Goal: Transaction & Acquisition: Purchase product/service

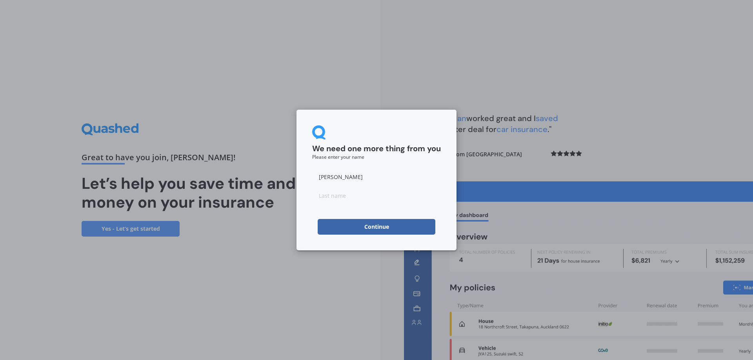
click at [340, 200] on input at bounding box center [376, 196] width 129 height 16
type input "s"
type input "[PERSON_NAME]"
click at [413, 222] on button "Continue" at bounding box center [377, 227] width 118 height 16
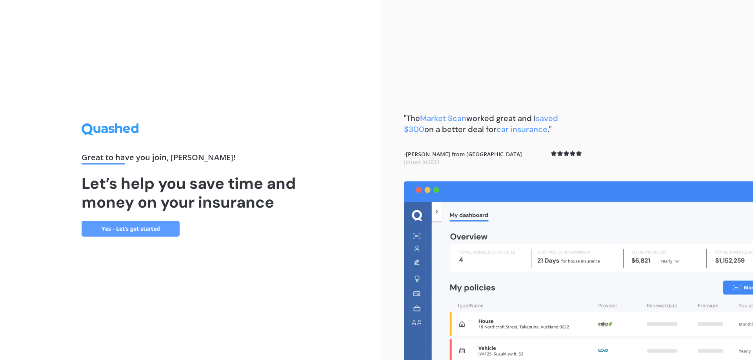
click at [151, 229] on link "Yes - Let’s get started" at bounding box center [131, 229] width 98 height 16
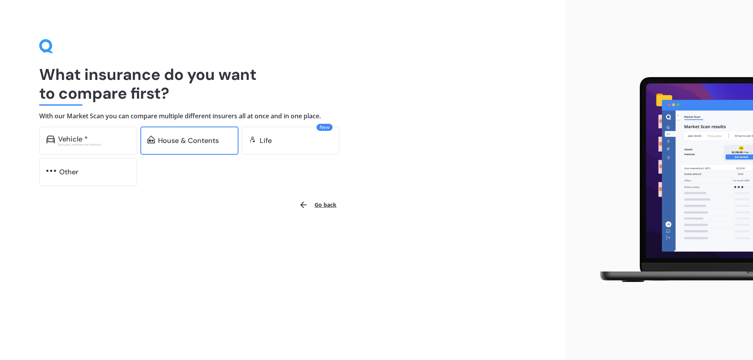
click at [197, 141] on div "House & Contents" at bounding box center [188, 141] width 61 height 8
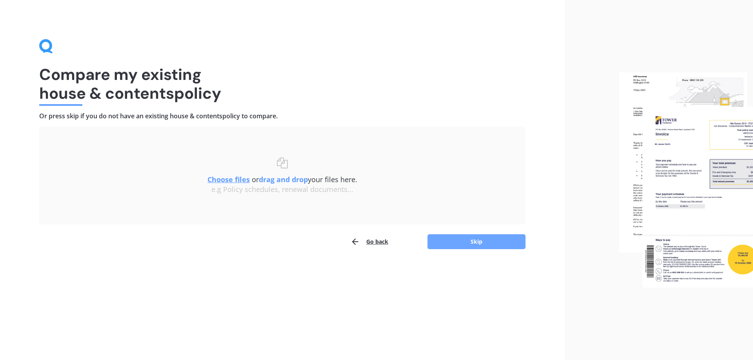
click at [463, 240] on button "Skip" at bounding box center [477, 242] width 98 height 15
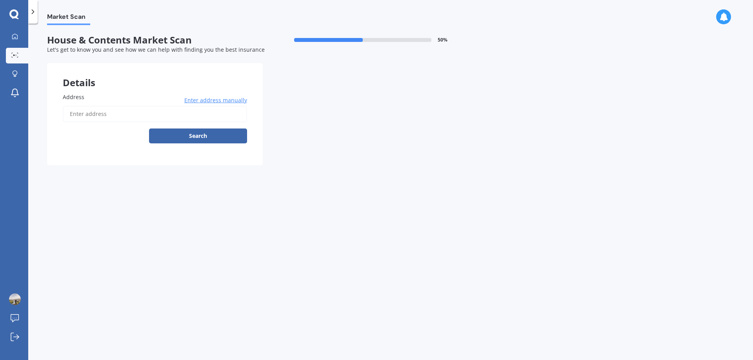
click at [136, 117] on input "Address" at bounding box center [155, 114] width 184 height 16
type input "62F Kings Road, Panmure, Auckland 1072"
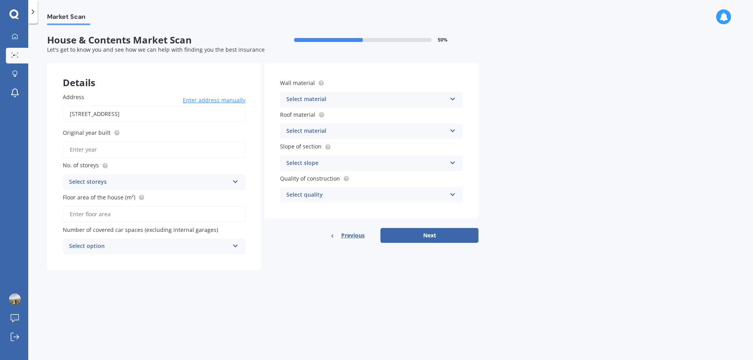
click at [204, 150] on input "Original year built" at bounding box center [154, 150] width 183 height 16
type input "2025"
click at [162, 184] on div "Select storeys" at bounding box center [149, 182] width 160 height 9
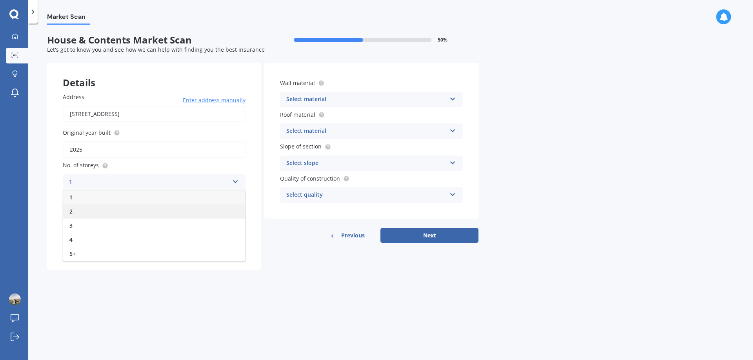
click at [107, 211] on div "2" at bounding box center [154, 212] width 182 height 14
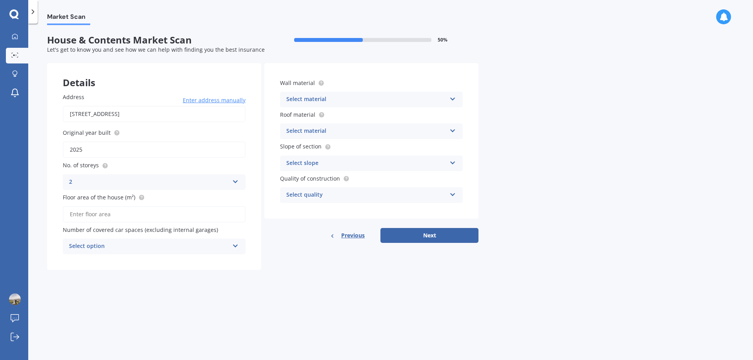
click at [117, 215] on input "Floor area of the house (m²)" at bounding box center [154, 214] width 183 height 16
click at [107, 215] on input "Floor area of the house (m²)" at bounding box center [154, 214] width 183 height 16
type input "101"
click at [140, 246] on div "Select option" at bounding box center [149, 246] width 160 height 9
click at [108, 261] on div "0" at bounding box center [154, 262] width 182 height 14
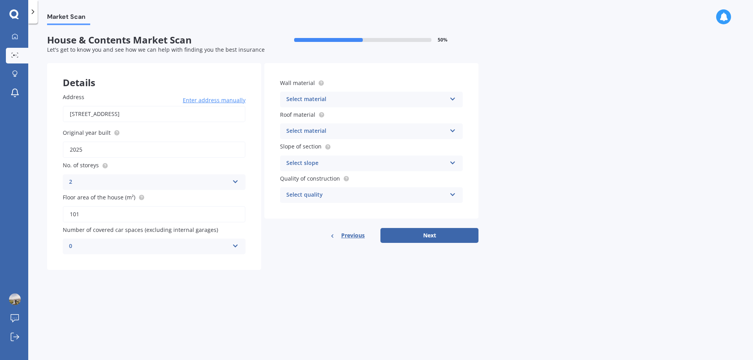
click at [346, 96] on div "Select material" at bounding box center [366, 99] width 160 height 9
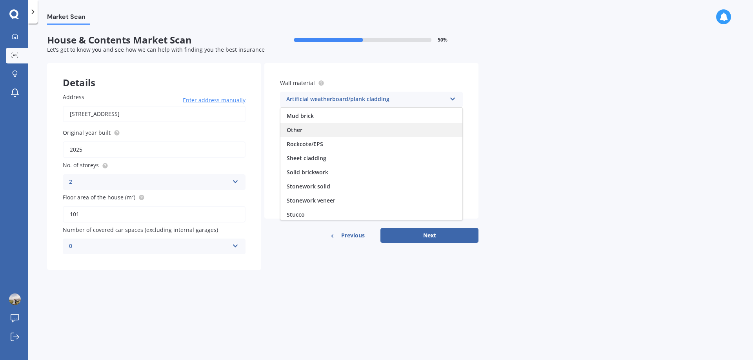
scroll to position [71, 0]
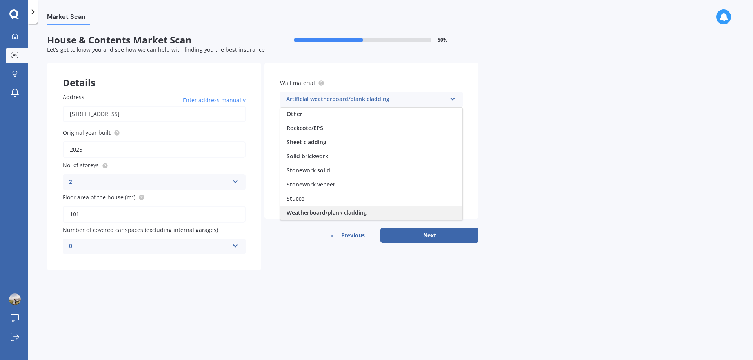
click at [308, 211] on span "Weatherboard/plank cladding" at bounding box center [327, 212] width 80 height 7
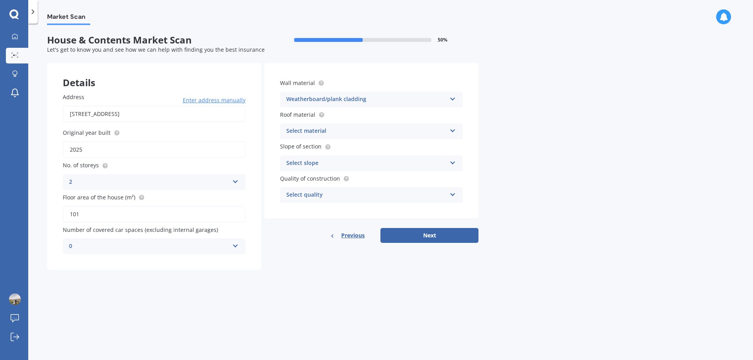
click at [322, 133] on div "Select material" at bounding box center [366, 131] width 160 height 9
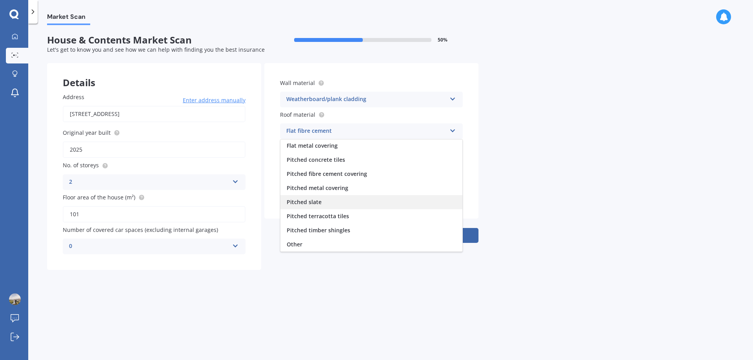
scroll to position [0, 0]
click at [316, 215] on span "Pitched metal covering" at bounding box center [318, 216] width 62 height 7
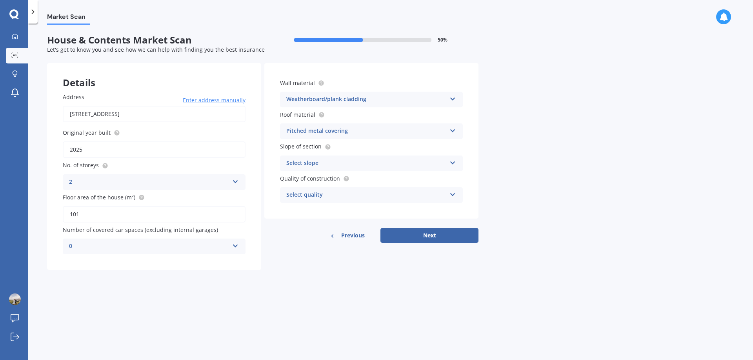
click at [330, 136] on div "Pitched metal covering" at bounding box center [366, 131] width 160 height 9
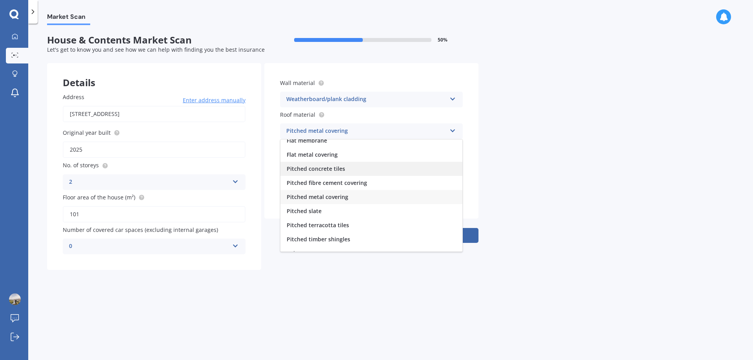
scroll to position [29, 0]
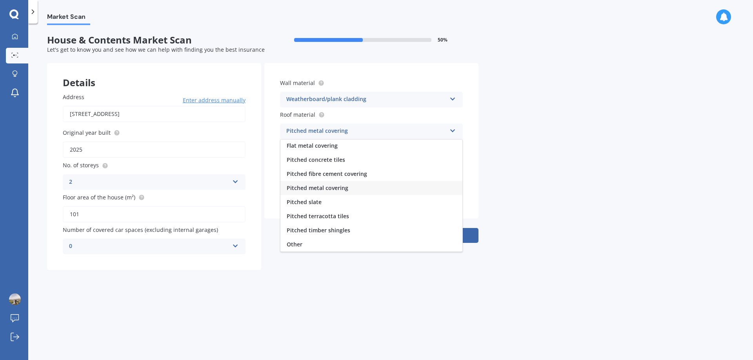
click at [547, 149] on div "Market Scan House & Contents Market Scan 50 % Let's get to know you and see how…" at bounding box center [390, 193] width 725 height 337
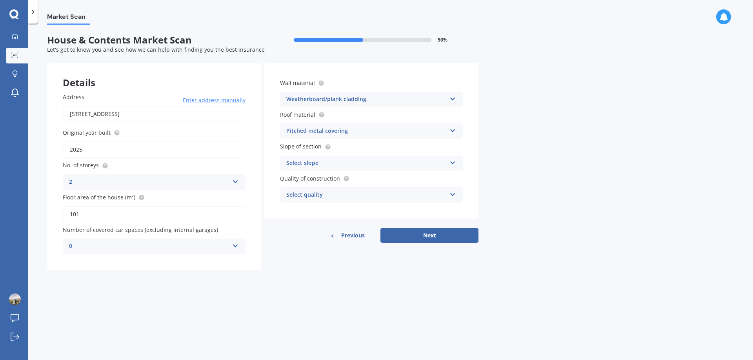
click at [375, 160] on div "Select slope" at bounding box center [366, 163] width 160 height 9
click at [335, 195] on span "Moderate slope (about 15°)" at bounding box center [323, 192] width 73 height 7
click at [372, 198] on div "Select quality" at bounding box center [366, 195] width 160 height 9
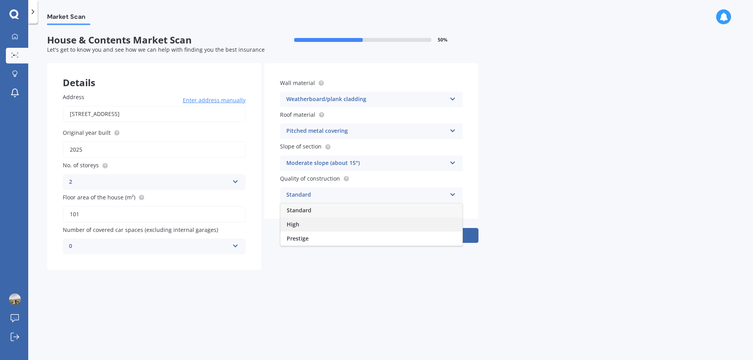
click at [329, 226] on div "High" at bounding box center [371, 225] width 182 height 14
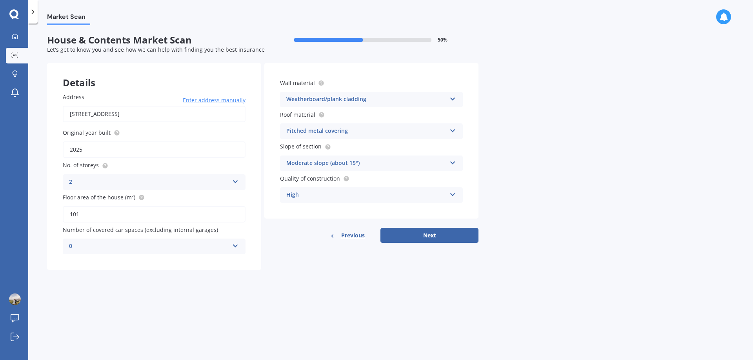
click at [338, 197] on div "High" at bounding box center [366, 195] width 160 height 9
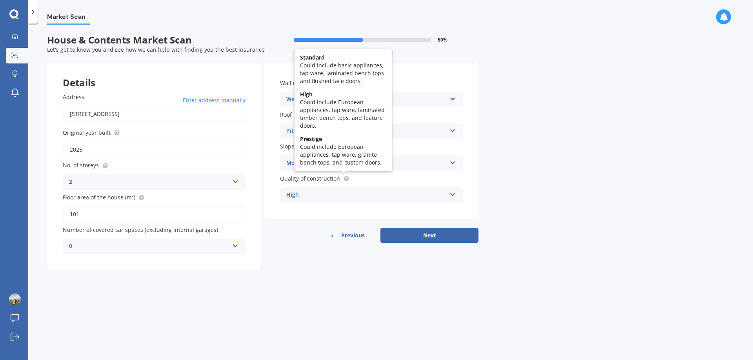
click at [345, 181] on circle at bounding box center [346, 178] width 5 height 5
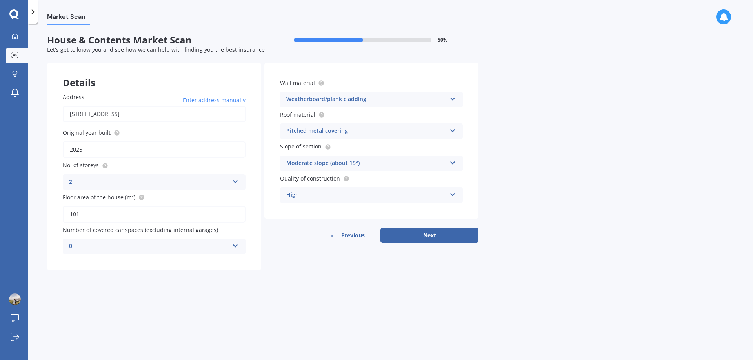
click at [336, 194] on div "High" at bounding box center [366, 195] width 160 height 9
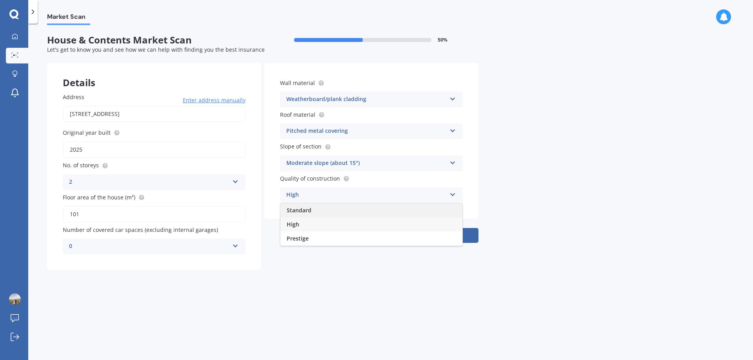
click at [317, 213] on div "Standard" at bounding box center [371, 211] width 182 height 14
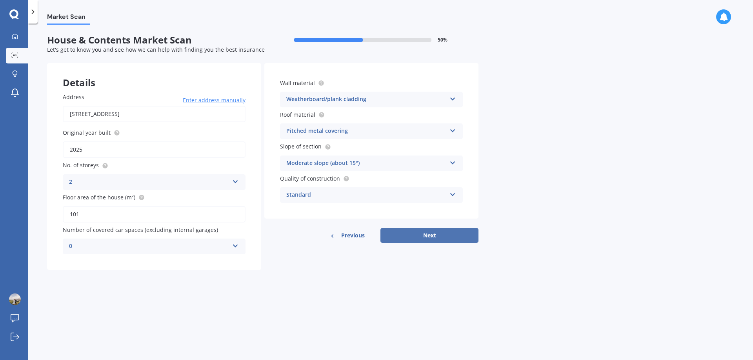
click at [415, 238] on button "Next" at bounding box center [429, 235] width 98 height 15
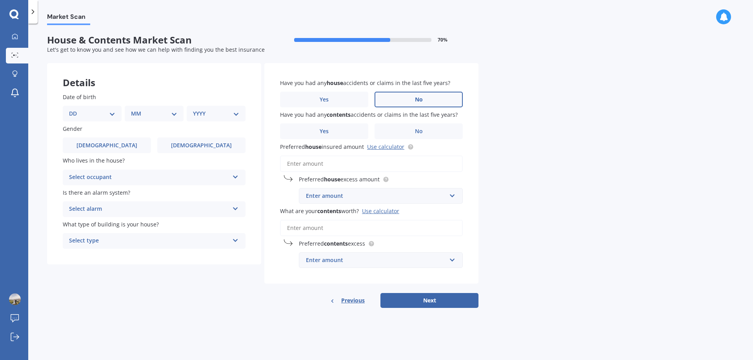
click at [409, 99] on label "No" at bounding box center [419, 100] width 88 height 16
click at [0, 0] on input "No" at bounding box center [0, 0] width 0 height 0
click at [397, 135] on label "No" at bounding box center [419, 132] width 88 height 16
click at [0, 0] on input "No" at bounding box center [0, 0] width 0 height 0
click at [332, 162] on input "Preferred house insured amount Use calculator" at bounding box center [371, 164] width 183 height 16
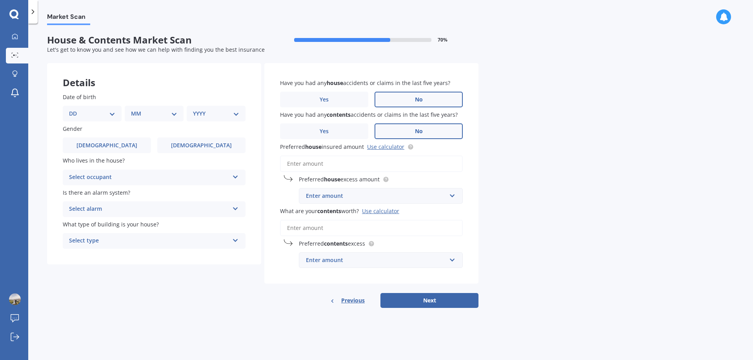
click at [381, 193] on div "Enter amount" at bounding box center [376, 196] width 140 height 9
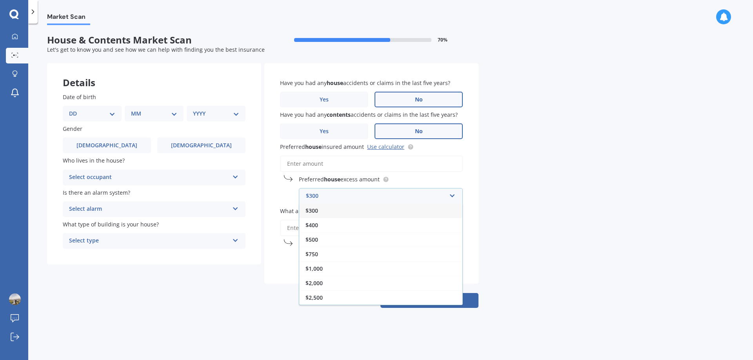
click at [371, 164] on input "Preferred house insured amount Use calculator" at bounding box center [371, 164] width 183 height 16
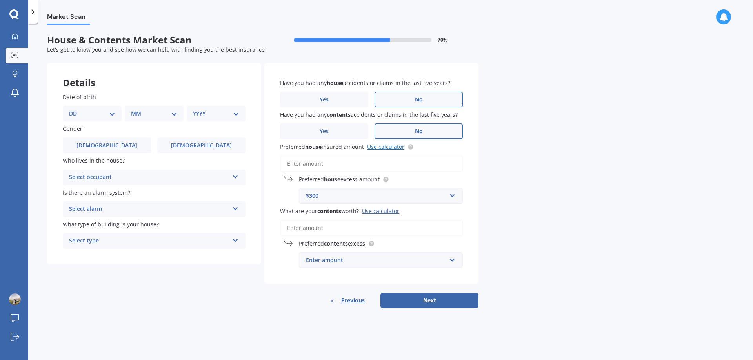
click at [395, 148] on link "Use calculator" at bounding box center [385, 146] width 37 height 7
click at [391, 156] on input "Preferred house insured amount Use calculator" at bounding box center [371, 164] width 183 height 16
click at [353, 165] on input "Preferred house insured amount Use calculator" at bounding box center [371, 164] width 183 height 16
paste input "$429,080"
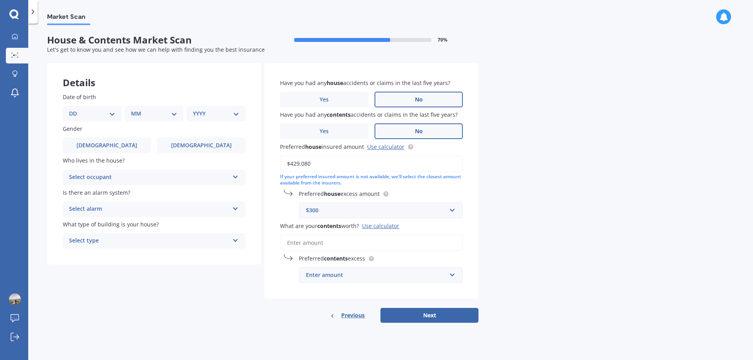
drag, startPoint x: 346, startPoint y: 161, endPoint x: 294, endPoint y: 160, distance: 51.4
click at [294, 160] on input "$429,080" at bounding box center [371, 164] width 183 height 16
type input "$450,000"
click at [470, 173] on div "Have you had any house accidents or claims in the last five years? Yes No Have …" at bounding box center [371, 181] width 214 height 236
click at [355, 210] on div "$300" at bounding box center [376, 210] width 140 height 9
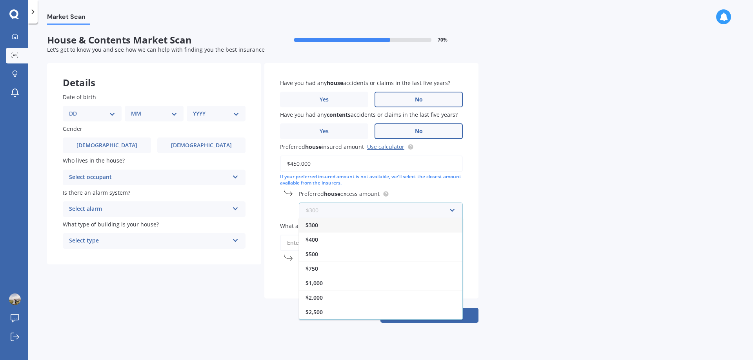
click at [446, 208] on input "text" at bounding box center [378, 210] width 157 height 15
click at [325, 285] on div "$1,000" at bounding box center [380, 283] width 163 height 15
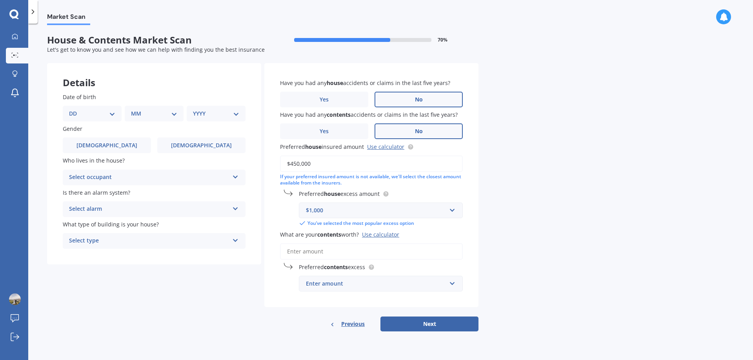
click at [345, 258] on input "What are your contents worth? Use calculator" at bounding box center [371, 252] width 183 height 16
click at [346, 275] on div "Preferred contents excess Enter amount $250 $300 $400 $500 $750 $1,000 $2,000" at bounding box center [371, 277] width 183 height 29
click at [342, 283] on div "Enter amount" at bounding box center [376, 284] width 140 height 9
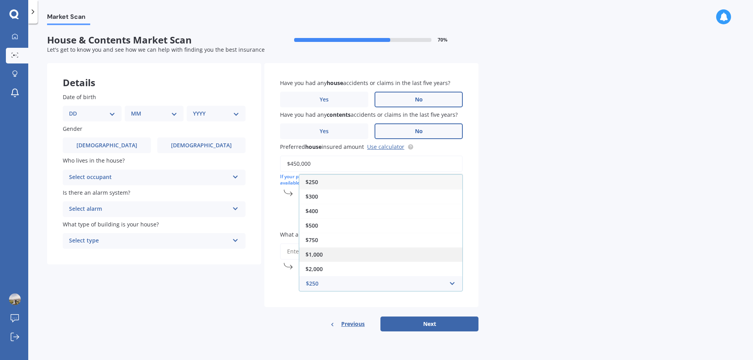
click at [328, 258] on div "$1,000" at bounding box center [380, 255] width 163 height 15
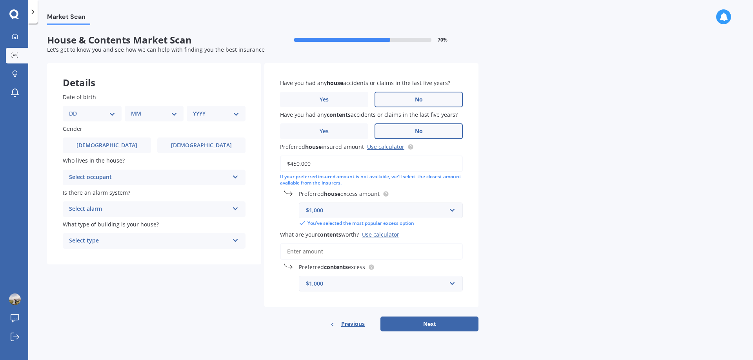
click at [317, 254] on input "What are your contents worth? Use calculator" at bounding box center [371, 252] width 183 height 16
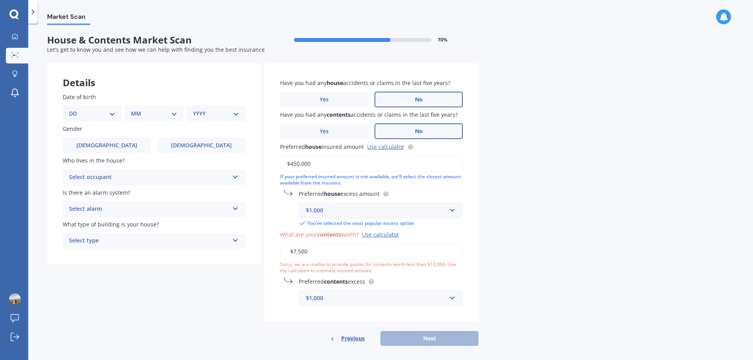
click at [383, 232] on div "Use calculator" at bounding box center [380, 234] width 37 height 7
click at [383, 244] on input "$7,500" at bounding box center [371, 252] width 183 height 16
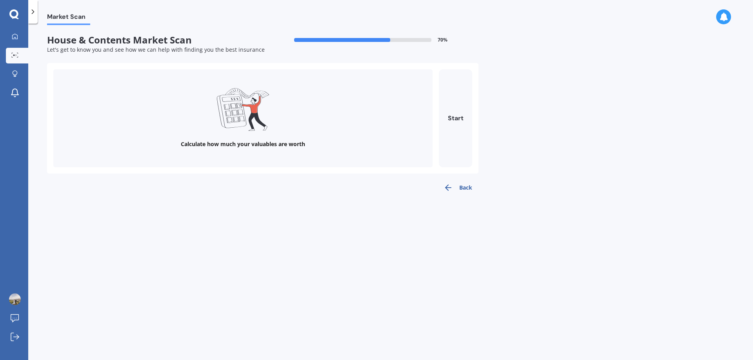
click at [240, 137] on div "Calculate how much your valuables are worth" at bounding box center [242, 118] width 379 height 98
click at [451, 115] on button "Start" at bounding box center [455, 118] width 33 height 98
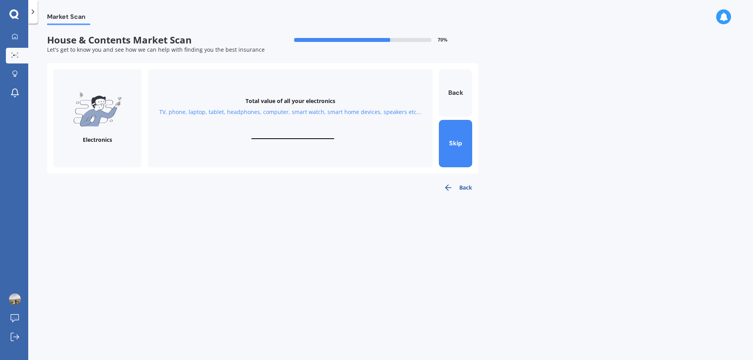
click at [322, 135] on input "text" at bounding box center [292, 135] width 83 height 7
click at [472, 90] on button "Back" at bounding box center [455, 92] width 33 height 47
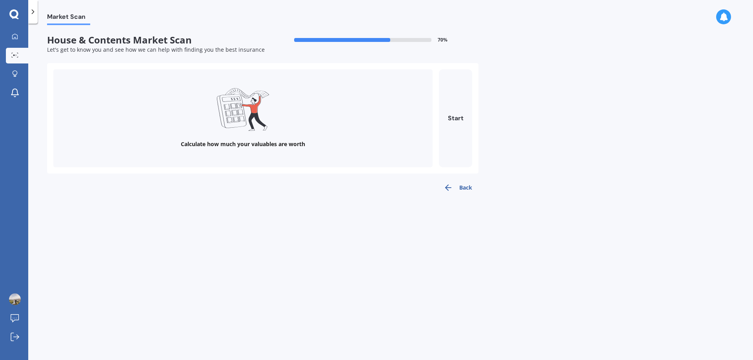
click at [445, 180] on button "Back" at bounding box center [457, 188] width 41 height 16
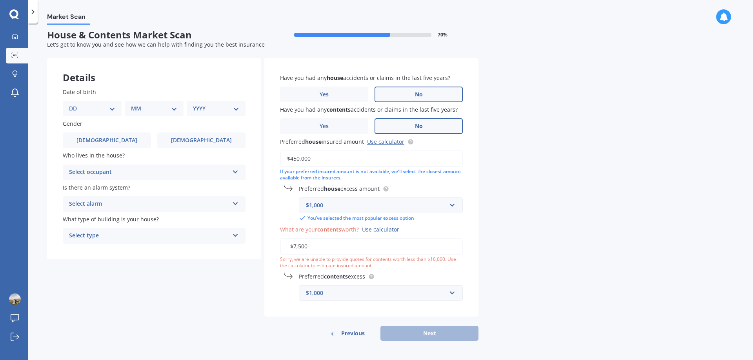
scroll to position [6, 0]
click at [364, 253] on input "$7,500" at bounding box center [371, 245] width 183 height 16
click at [348, 295] on div "$1,000" at bounding box center [376, 292] width 140 height 9
click at [297, 239] on input "$7,500" at bounding box center [371, 245] width 183 height 16
click at [292, 241] on input "$7,500" at bounding box center [371, 245] width 183 height 16
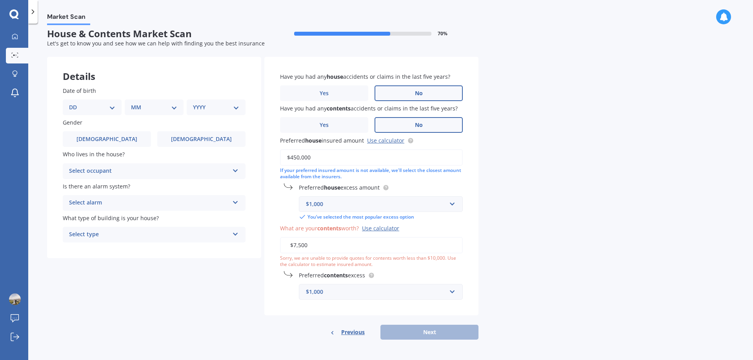
drag, startPoint x: 294, startPoint y: 242, endPoint x: 315, endPoint y: 246, distance: 21.6
click at [315, 246] on input "$7,500" at bounding box center [371, 245] width 183 height 16
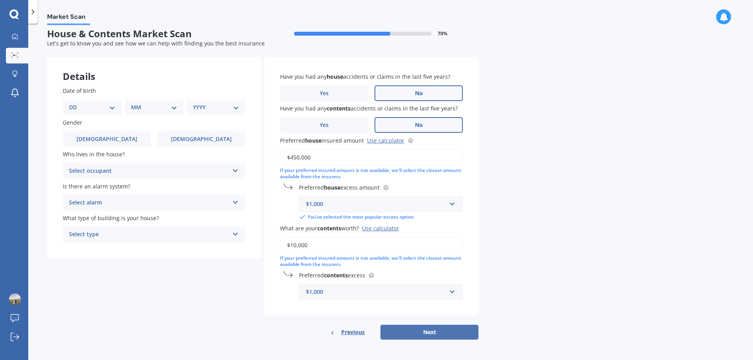
type input "$10,000"
click at [408, 333] on button "Next" at bounding box center [429, 332] width 98 height 15
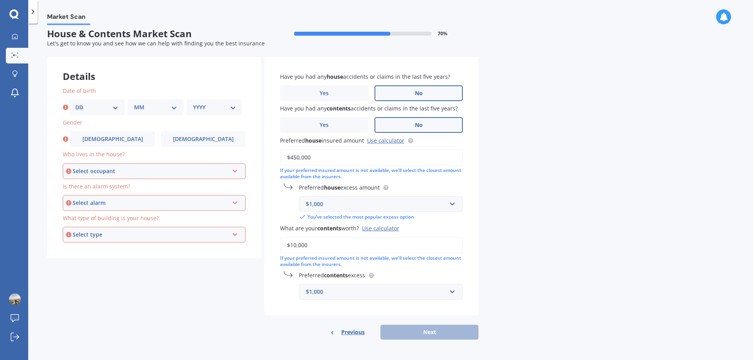
click at [145, 177] on div "Select occupant Owner Owner + Boarder" at bounding box center [154, 172] width 183 height 16
click at [99, 186] on div "Owner" at bounding box center [154, 186] width 181 height 14
click at [172, 140] on label "Female" at bounding box center [203, 139] width 84 height 16
click at [0, 0] on input "Female" at bounding box center [0, 0] width 0 height 0
click at [107, 115] on div "DD 01 02 03 04 05 06 07 08 09 10 11 12 13 14 15 16 17 18 19 20 21 22 23 24 25 2…" at bounding box center [97, 108] width 56 height 16
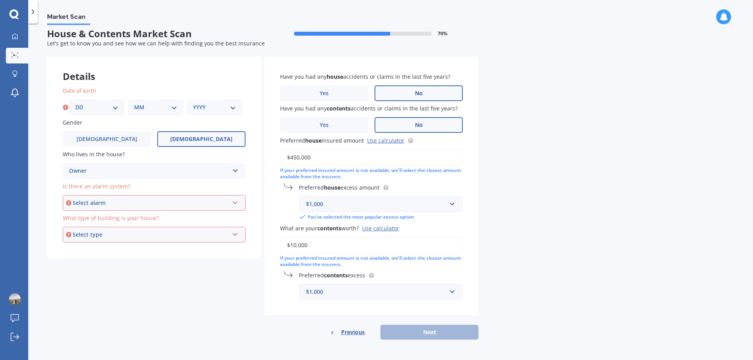
click at [100, 101] on div "DD 01 02 03 04 05 06 07 08 09 10 11 12 13 14 15 16 17 18 19 20 21 22 23 24 25 2…" at bounding box center [97, 108] width 56 height 16
click at [99, 115] on div "DD 01 02 03 04 05 06 07 08 09 10 11 12 13 14 15 16 17 18 19 20 21 22 23 24 25 2…" at bounding box center [97, 108] width 56 height 16
click at [104, 106] on select "DD 01 02 03 04 05 06 07 08 09 10 11 12 13 14 15 16 17 18 19 20 21 22 23 24 25 2…" at bounding box center [96, 107] width 43 height 9
select select "26"
click at [75, 103] on select "DD 01 02 03 04 05 06 07 08 09 10 11 12 13 14 15 16 17 18 19 20 21 22 23 24 25 2…" at bounding box center [96, 107] width 43 height 9
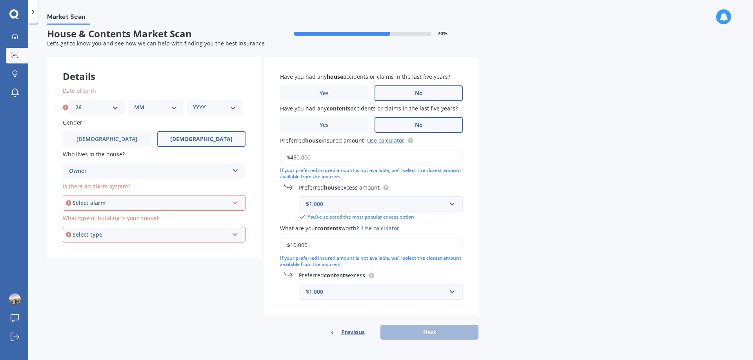
click at [146, 106] on select "MM 01 02 03 04 05 06 07 08 09 10 11 12" at bounding box center [155, 107] width 43 height 9
select select "05"
click at [134, 103] on select "MM 01 02 03 04 05 06 07 08 09 10 11 12" at bounding box center [155, 107] width 43 height 9
click at [199, 102] on div "YYYY 2009 2008 2007 2006 2005 2004 2003 2002 2001 2000 1999 1998 1997 1996 1995…" at bounding box center [215, 108] width 56 height 16
click at [209, 112] on div "YYYY 2009 2008 2007 2006 2005 2004 2003 2002 2001 2000 1999 1998 1997 1996 1995…" at bounding box center [215, 108] width 56 height 16
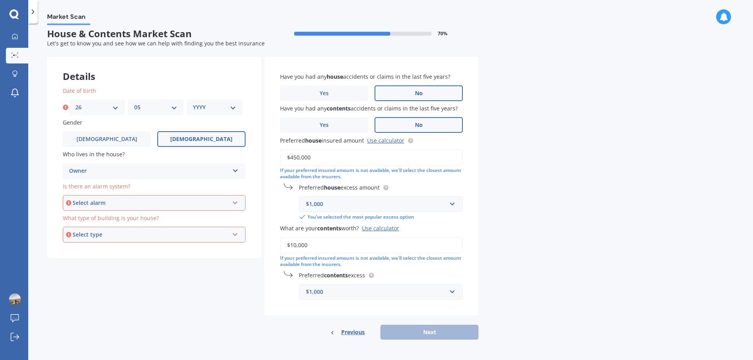
click at [231, 109] on select "YYYY 2009 2008 2007 2006 2005 2004 2003 2002 2001 2000 1999 1998 1997 1996 1995…" at bounding box center [214, 107] width 43 height 9
select select "2000"
click at [193, 103] on select "YYYY 2009 2008 2007 2006 2005 2004 2003 2002 2001 2000 1999 1998 1997 1996 1995…" at bounding box center [214, 107] width 43 height 9
click at [123, 208] on div "Select alarm Yes, monitored Yes, not monitored No" at bounding box center [154, 203] width 183 height 16
click at [94, 233] on span "Yes, not monitored" at bounding box center [96, 231] width 52 height 7
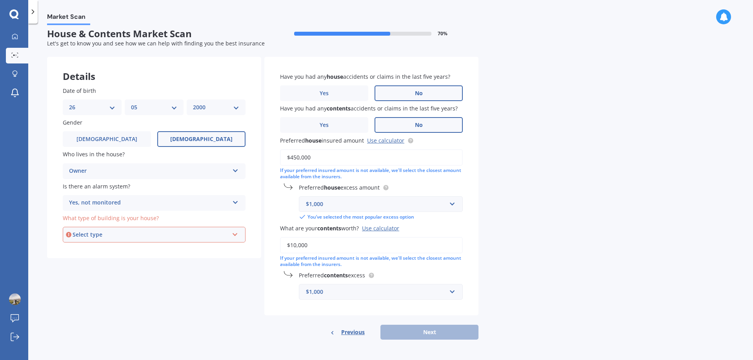
click at [93, 231] on div "Select type" at bounding box center [151, 235] width 156 height 9
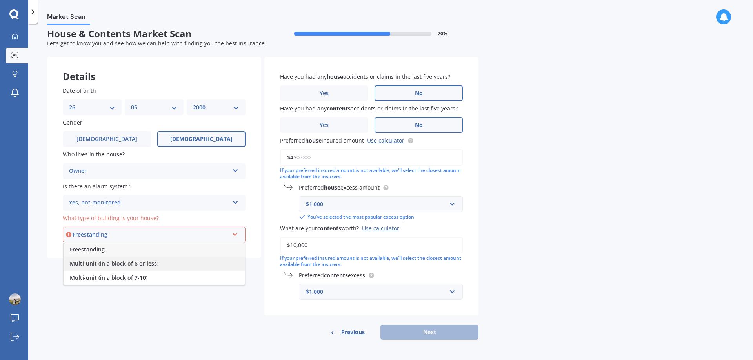
click at [118, 266] on span "Multi-unit (in a block of 6 or less)" at bounding box center [114, 263] width 89 height 7
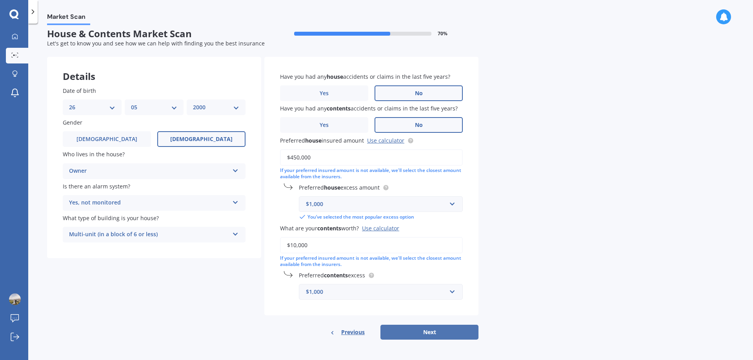
click at [431, 335] on button "Next" at bounding box center [429, 332] width 98 height 15
select select "26"
select select "05"
select select "2000"
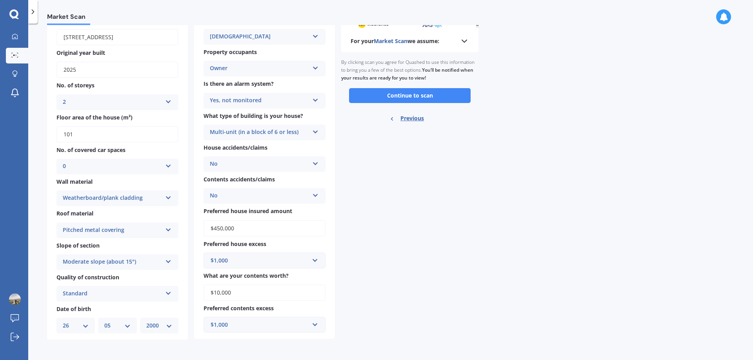
scroll to position [0, 0]
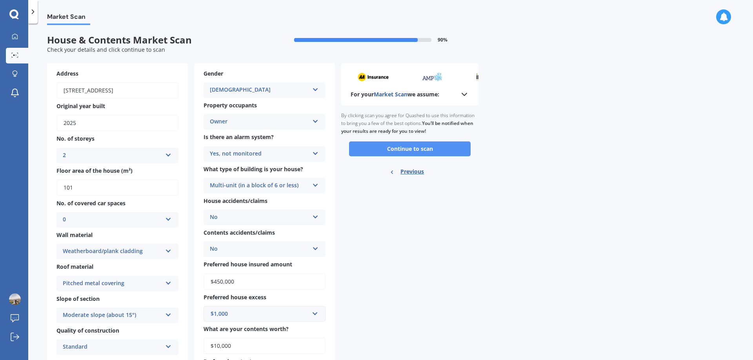
click at [395, 150] on button "Continue to scan" at bounding box center [410, 149] width 122 height 15
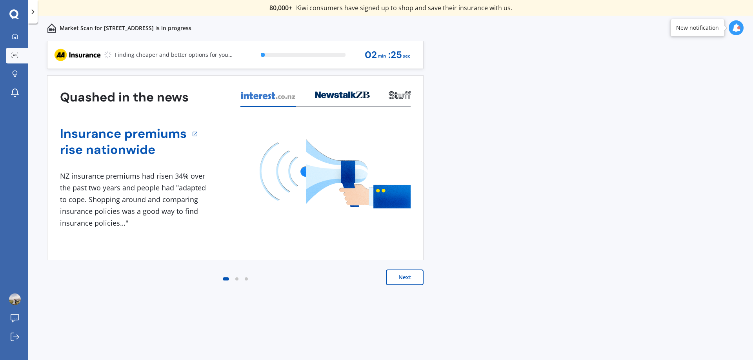
click at [395, 277] on button "Next" at bounding box center [405, 278] width 38 height 16
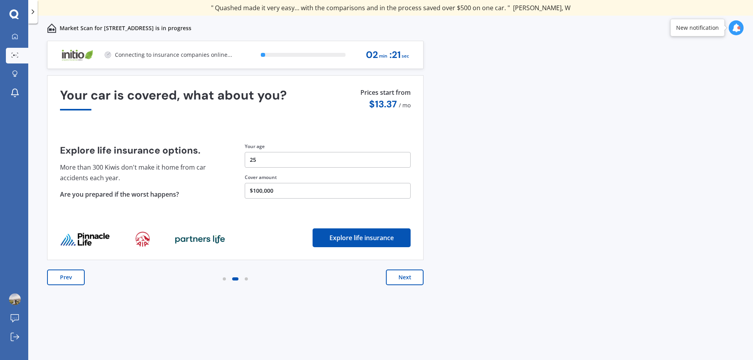
click at [400, 279] on button "Next" at bounding box center [405, 278] width 38 height 16
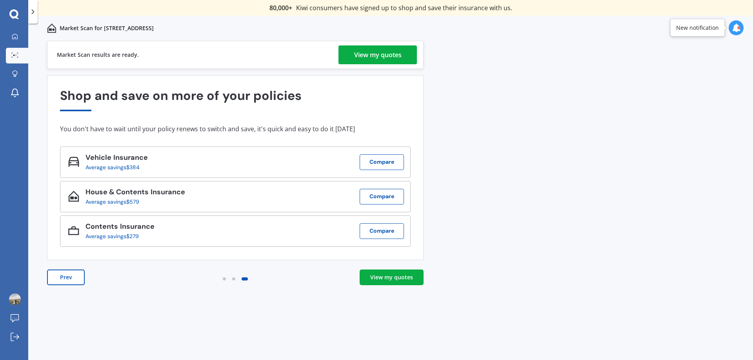
click at [369, 55] on div "View my quotes" at bounding box center [377, 55] width 47 height 19
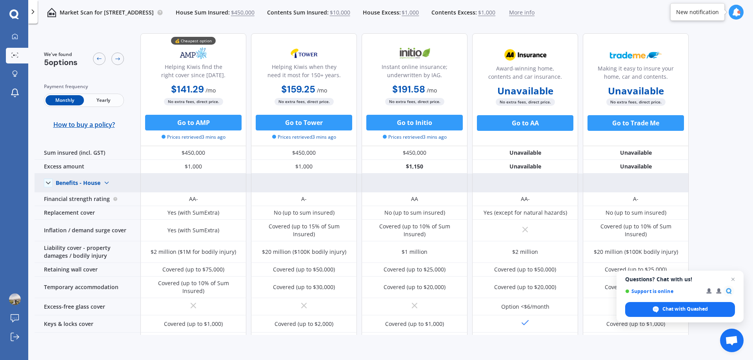
click at [100, 186] on div "Benefits - House" at bounding box center [78, 183] width 45 height 7
click at [89, 213] on span "Benefits - Contents" at bounding box center [87, 210] width 50 height 7
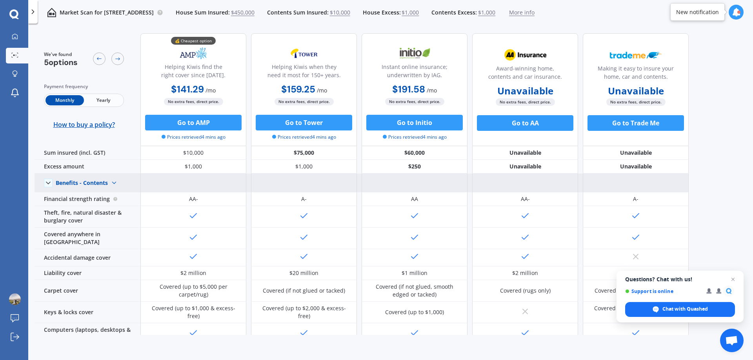
click at [95, 184] on div "Benefits - Contents" at bounding box center [82, 183] width 52 height 7
click at [93, 195] on span "Benefits - House" at bounding box center [83, 196] width 43 height 7
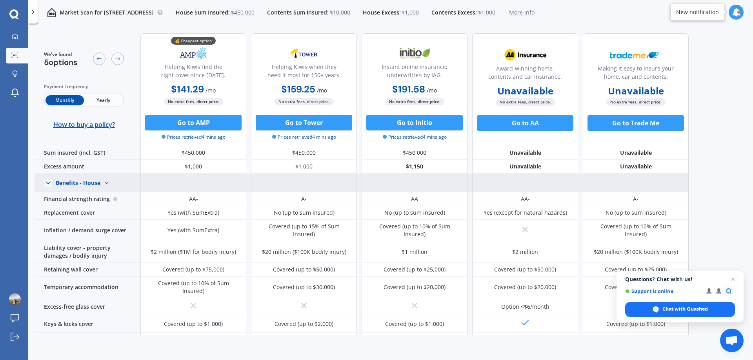
click at [97, 184] on div "Benefits - House" at bounding box center [78, 183] width 45 height 7
click at [81, 209] on span "Benefits - Contents" at bounding box center [87, 210] width 50 height 7
